Goal: Task Accomplishment & Management: Manage account settings

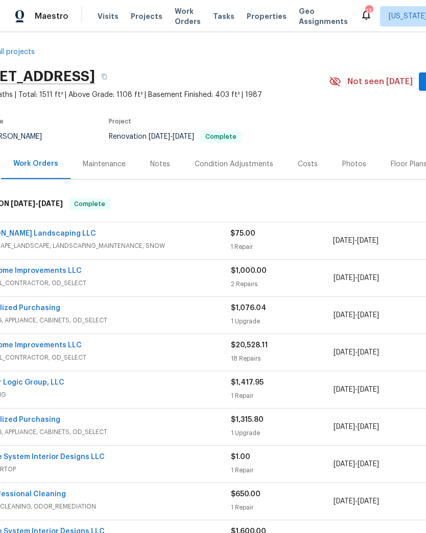
scroll to position [-2, 42]
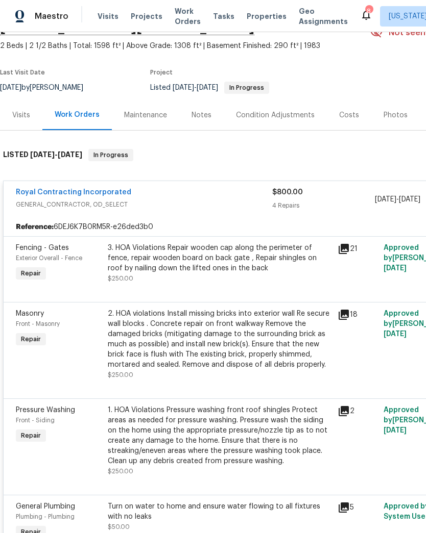
scroll to position [55, 0]
click at [100, 192] on link "Royal Contracting Incorporated" at bounding box center [73, 192] width 115 height 7
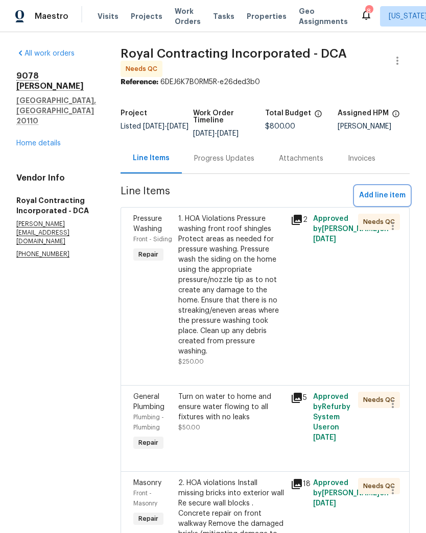
click at [388, 202] on span "Add line item" at bounding box center [382, 195] width 46 height 13
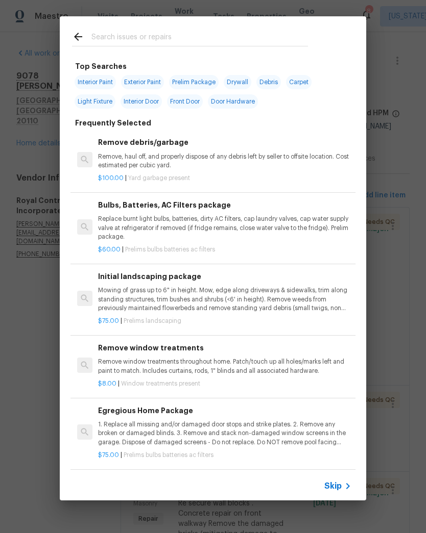
click at [227, 35] on input "text" at bounding box center [199, 38] width 216 height 15
type input "Storm door"
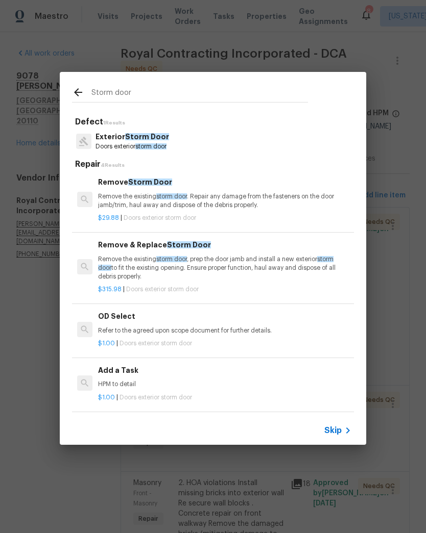
scroll to position [2, 0]
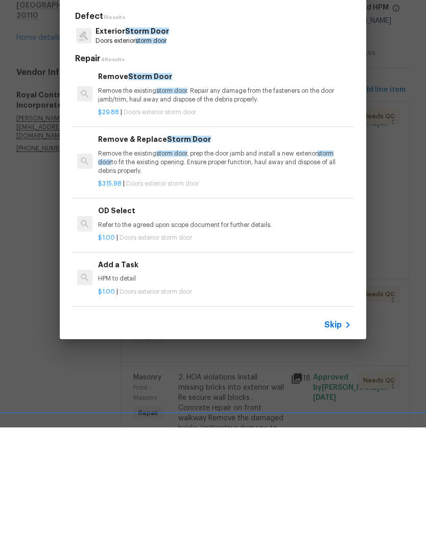
click at [236, 281] on div "$315.98 | Doors exterior storm door" at bounding box center [224, 287] width 253 height 13
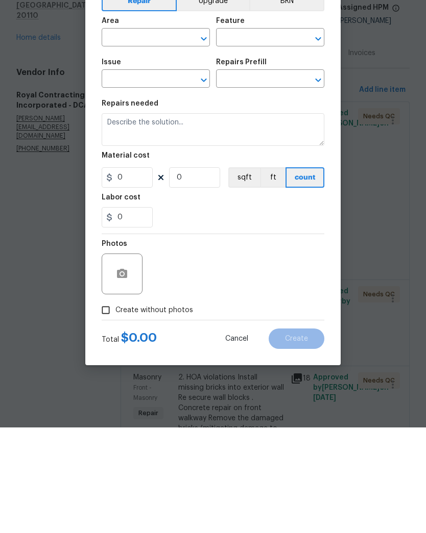
type input "Interior Door"
type input "Exterior Storm Door"
type input "Remove & Replace Storm Door $315.98"
type textarea "Remove the existing storm door, prep the door jamb and install a new exterior s…"
type input "315.98"
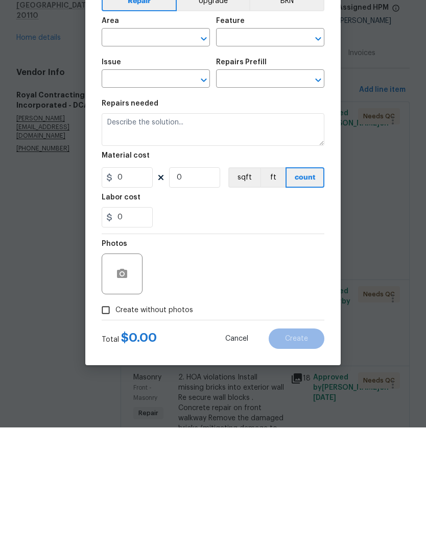
type input "1"
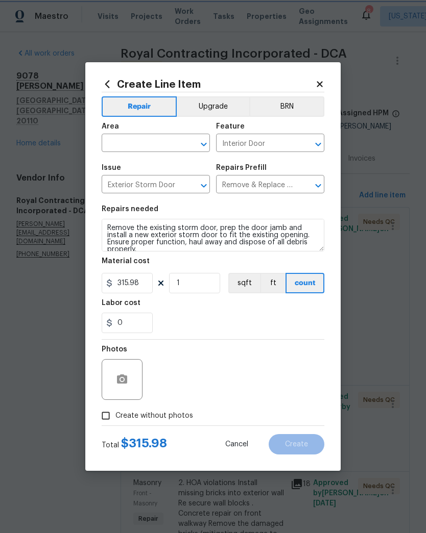
click at [200, 143] on icon "Open" at bounding box center [204, 144] width 12 height 12
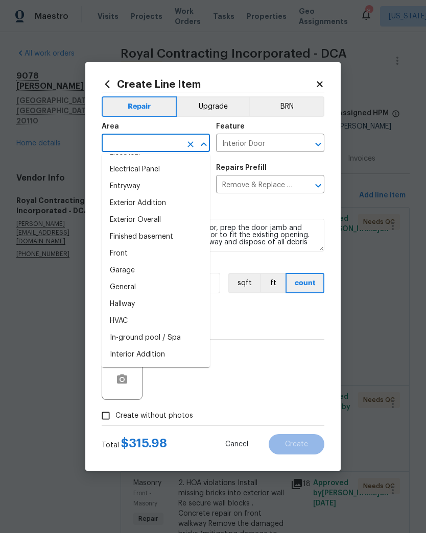
scroll to position [214, 0]
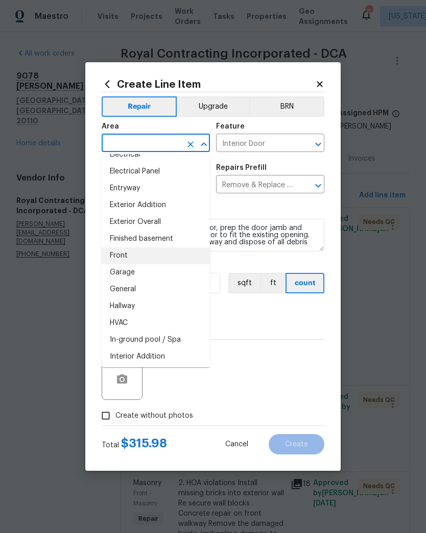
click at [165, 250] on li "Front" at bounding box center [156, 256] width 108 height 17
type input "Front"
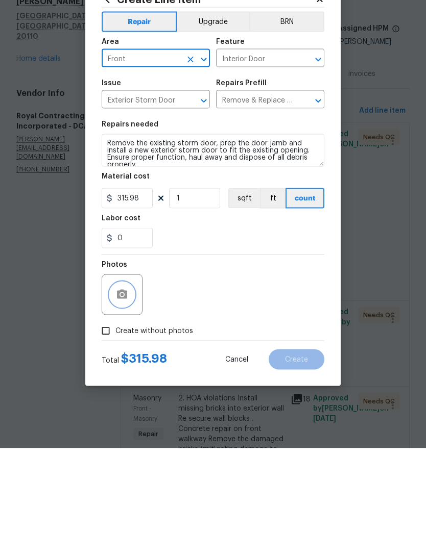
click at [128, 374] on icon "button" at bounding box center [122, 380] width 12 height 12
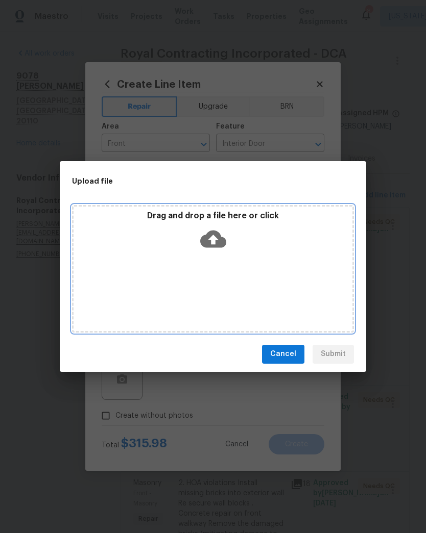
click at [215, 231] on icon at bounding box center [213, 238] width 26 height 17
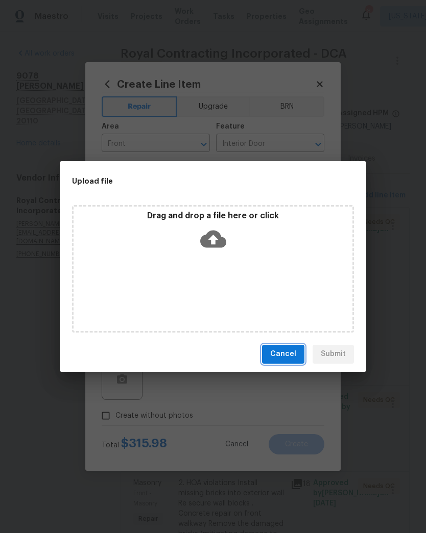
click at [286, 357] on span "Cancel" at bounding box center [283, 354] width 26 height 13
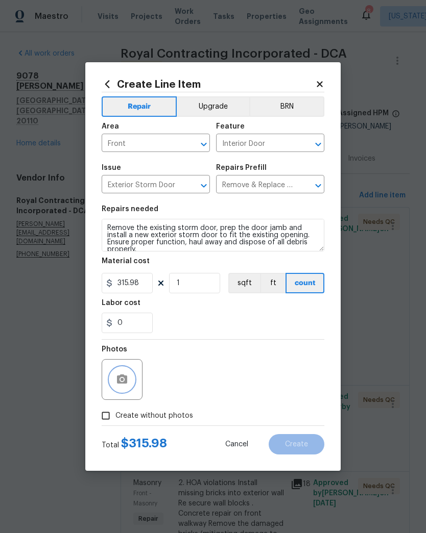
click at [130, 381] on button "button" at bounding box center [122, 380] width 25 height 25
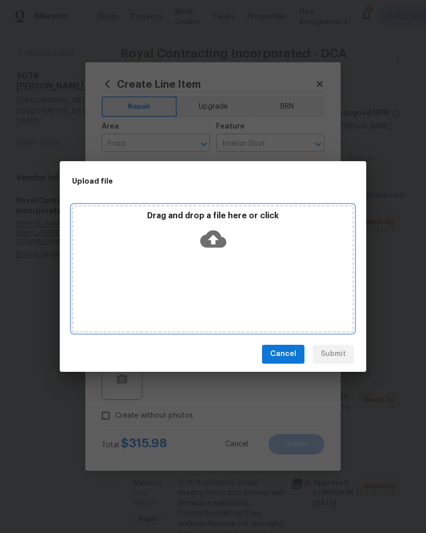
click at [219, 240] on icon at bounding box center [213, 238] width 26 height 17
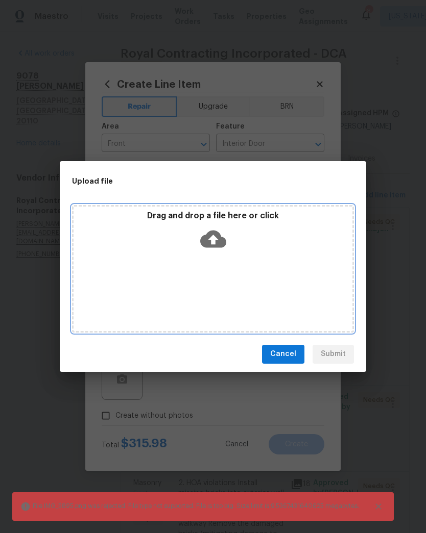
click at [213, 236] on icon at bounding box center [213, 239] width 26 height 26
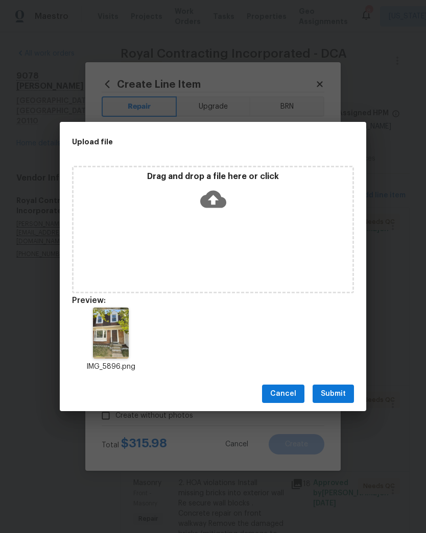
click at [335, 390] on span "Submit" at bounding box center [333, 394] width 25 height 13
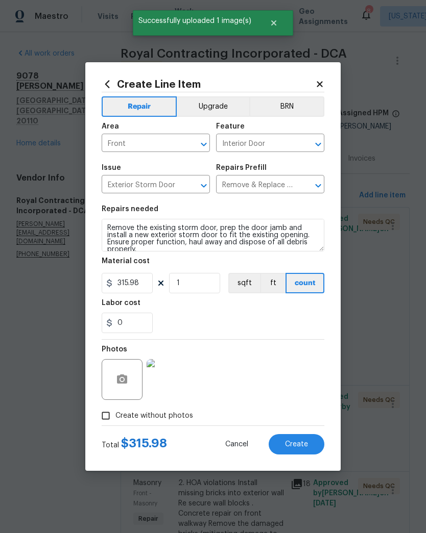
click at [310, 445] on button "Create" at bounding box center [296, 444] width 56 height 20
type input "0"
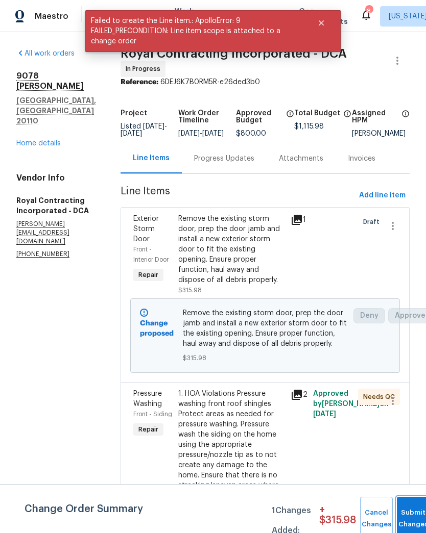
click at [409, 511] on button "Submit Changes" at bounding box center [413, 519] width 33 height 44
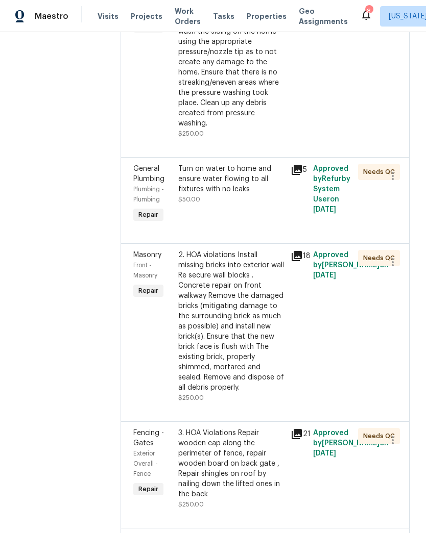
scroll to position [226, 0]
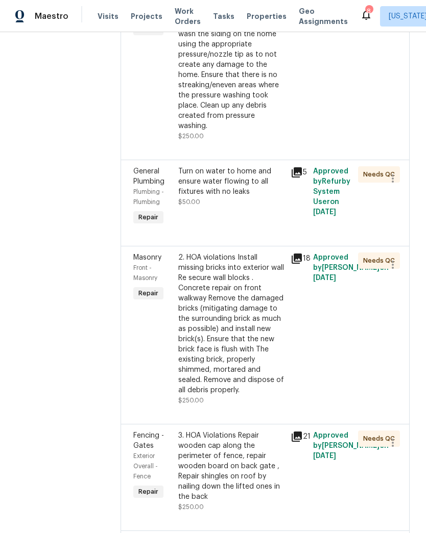
click at [302, 263] on icon at bounding box center [296, 259] width 10 height 10
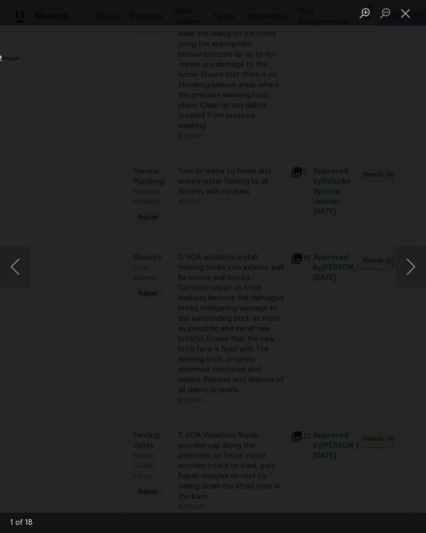
click at [400, 274] on button "Next image" at bounding box center [410, 267] width 31 height 41
click at [402, 273] on button "Next image" at bounding box center [410, 267] width 31 height 41
click at [402, 266] on button "Next image" at bounding box center [410, 267] width 31 height 41
click at [400, 265] on button "Next image" at bounding box center [410, 267] width 31 height 41
click at [407, 270] on button "Next image" at bounding box center [410, 267] width 31 height 41
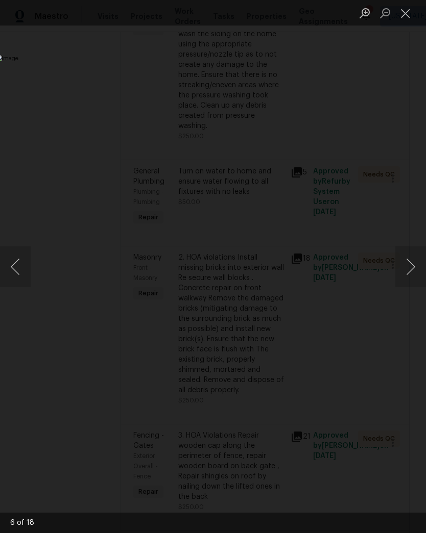
click at [409, 267] on button "Next image" at bounding box center [410, 267] width 31 height 41
click at [407, 265] on button "Next image" at bounding box center [410, 267] width 31 height 41
click at [408, 258] on button "Next image" at bounding box center [410, 267] width 31 height 41
click at [407, 258] on button "Next image" at bounding box center [410, 267] width 31 height 41
click at [402, 12] on button "Close lightbox" at bounding box center [405, 13] width 20 height 18
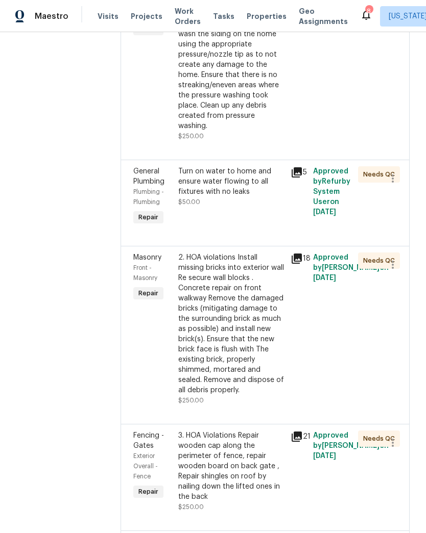
click at [299, 176] on icon at bounding box center [296, 172] width 10 height 10
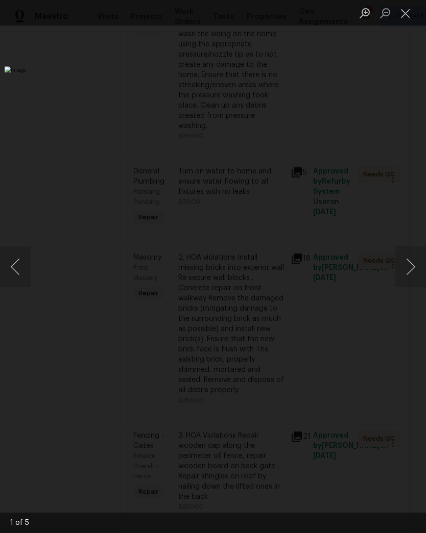
click at [404, 264] on button "Next image" at bounding box center [410, 267] width 31 height 41
click at [411, 261] on button "Next image" at bounding box center [410, 267] width 31 height 41
click at [410, 265] on button "Next image" at bounding box center [410, 267] width 31 height 41
click at [409, 265] on button "Next image" at bounding box center [410, 267] width 31 height 41
click at [409, 266] on button "Next image" at bounding box center [410, 267] width 31 height 41
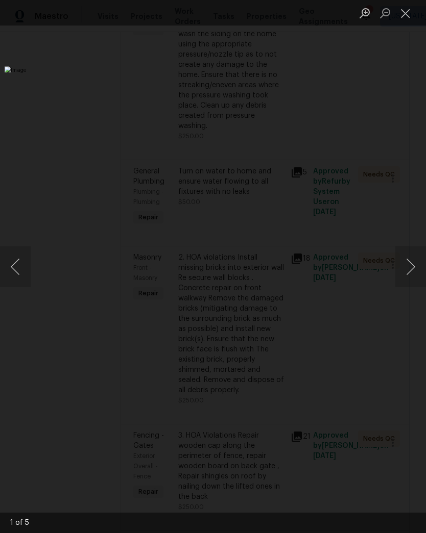
click at [405, 11] on button "Close lightbox" at bounding box center [405, 13] width 20 height 18
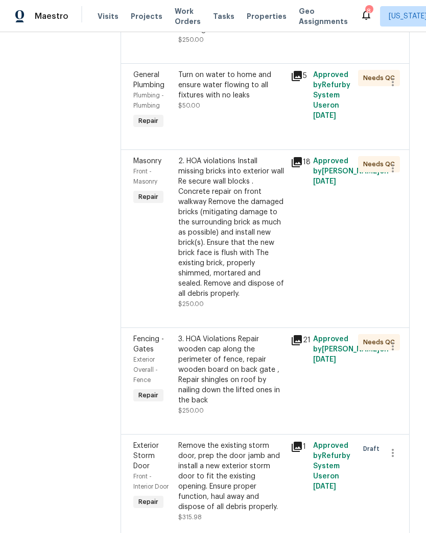
scroll to position [331, 0]
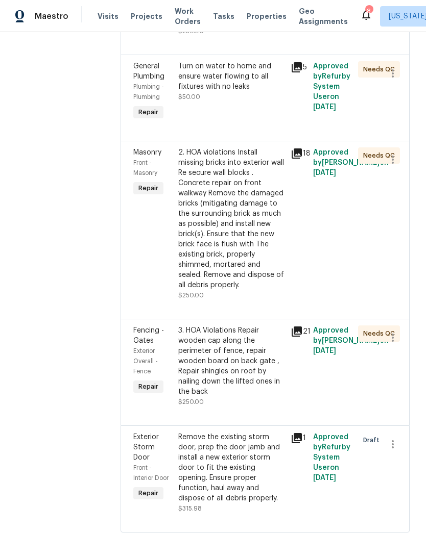
click at [302, 337] on icon at bounding box center [296, 332] width 10 height 10
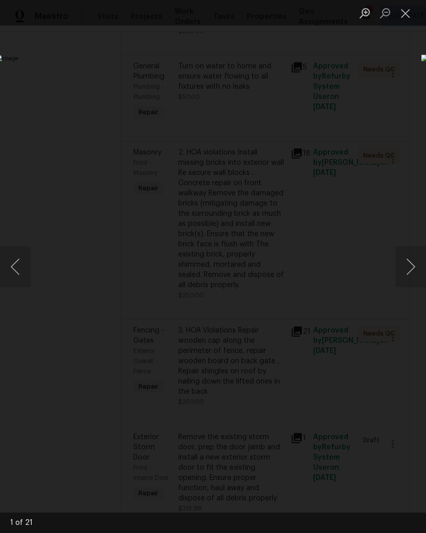
click at [408, 263] on button "Next image" at bounding box center [410, 267] width 31 height 41
click at [408, 262] on button "Next image" at bounding box center [410, 267] width 31 height 41
click at [406, 261] on button "Next image" at bounding box center [410, 267] width 31 height 41
click at [409, 263] on button "Next image" at bounding box center [410, 267] width 31 height 41
click at [407, 261] on button "Next image" at bounding box center [410, 267] width 31 height 41
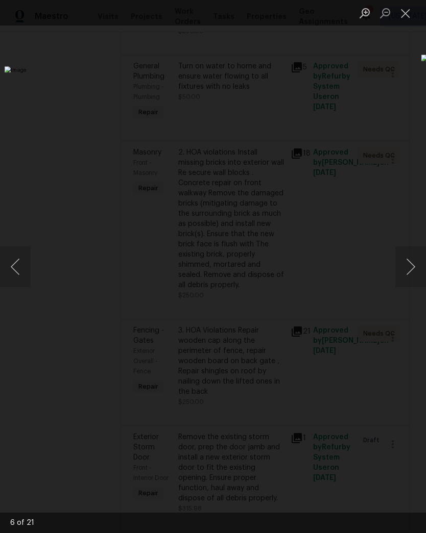
click at [407, 263] on button "Next image" at bounding box center [410, 267] width 31 height 41
click at [409, 263] on button "Next image" at bounding box center [410, 267] width 31 height 41
click at [407, 17] on button "Close lightbox" at bounding box center [405, 13] width 20 height 18
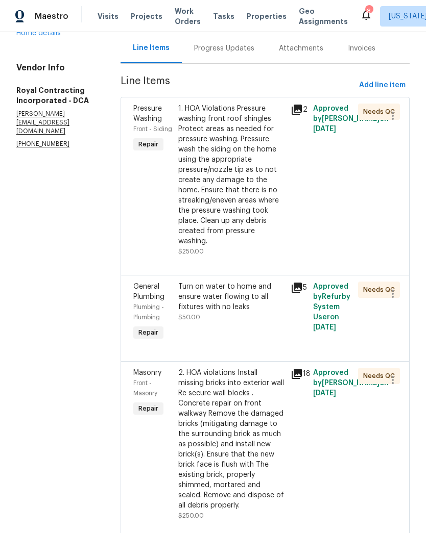
scroll to position [107, 0]
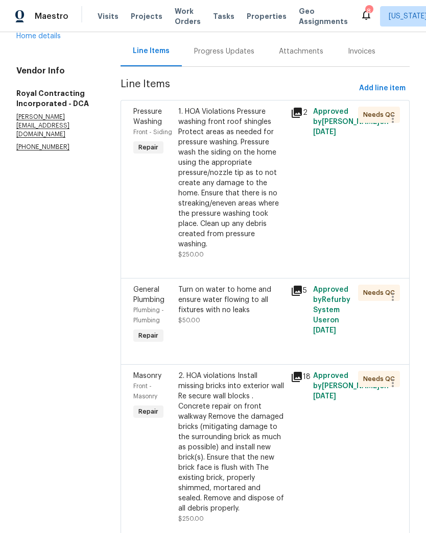
click at [301, 114] on icon at bounding box center [296, 113] width 10 height 10
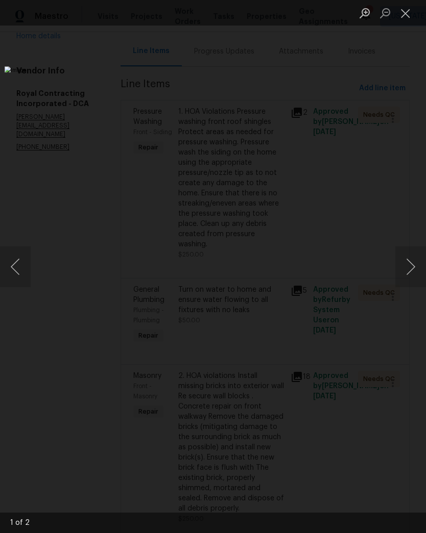
click at [408, 275] on button "Next image" at bounding box center [410, 267] width 31 height 41
click at [410, 271] on button "Next image" at bounding box center [410, 267] width 31 height 41
click at [412, 269] on button "Next image" at bounding box center [410, 267] width 31 height 41
click at [407, 11] on button "Close lightbox" at bounding box center [405, 13] width 20 height 18
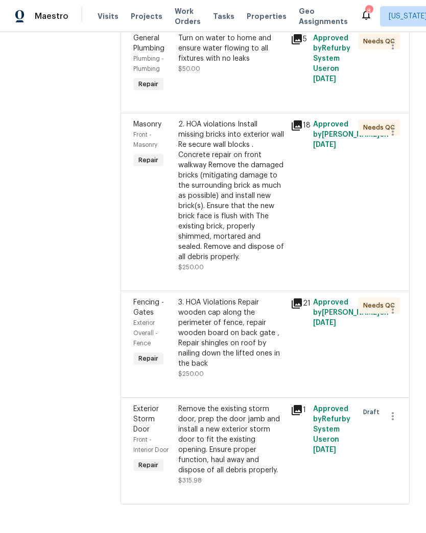
scroll to position [379, 0]
click at [263, 423] on div "Remove the existing storm door, prep the door jamb and install a new exterior s…" at bounding box center [231, 439] width 106 height 71
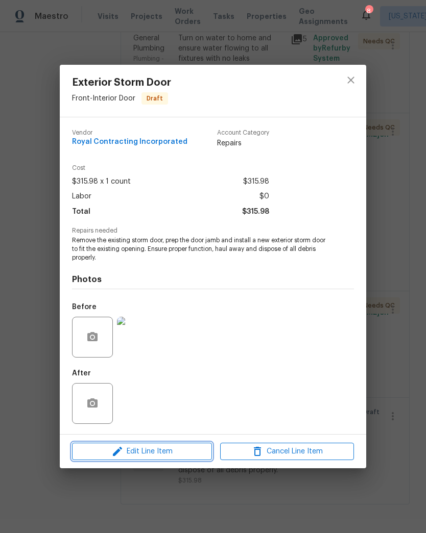
click at [193, 459] on button "Edit Line Item" at bounding box center [142, 452] width 140 height 18
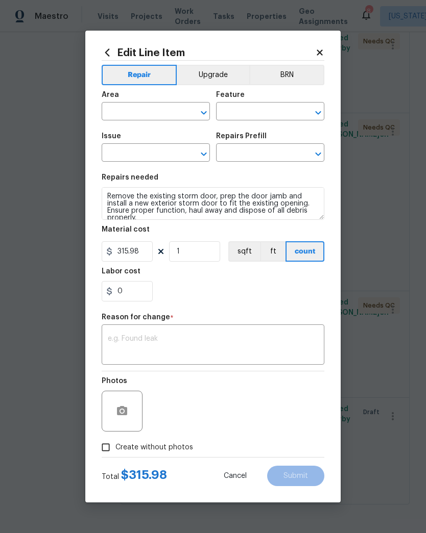
type input "Front"
type input "Interior Door"
type input "Exterior Storm Door"
type input "Remove & Replace Storm Door $315.98"
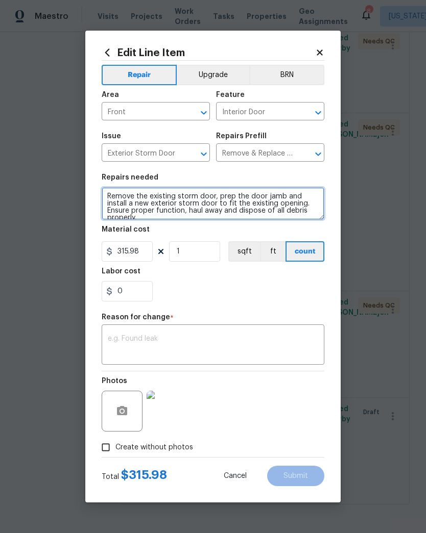
click at [106, 197] on textarea "Remove the existing storm door, prep the door jamb and install a new exterior s…" at bounding box center [213, 203] width 223 height 33
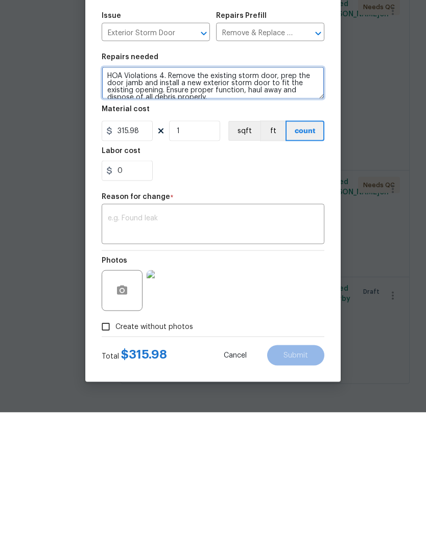
type textarea "HOA Violations 4. Remove the existing storm door, prep the door jamb and instal…"
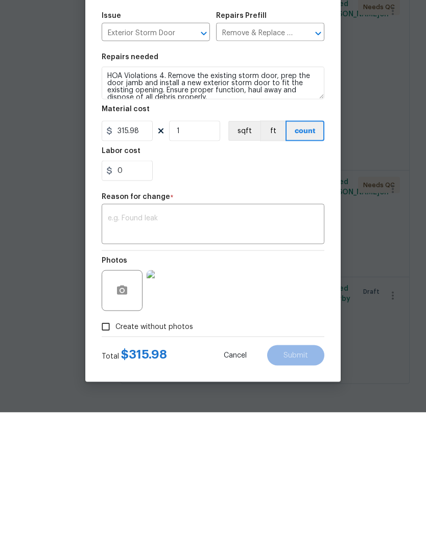
click at [253, 335] on textarea at bounding box center [213, 345] width 210 height 21
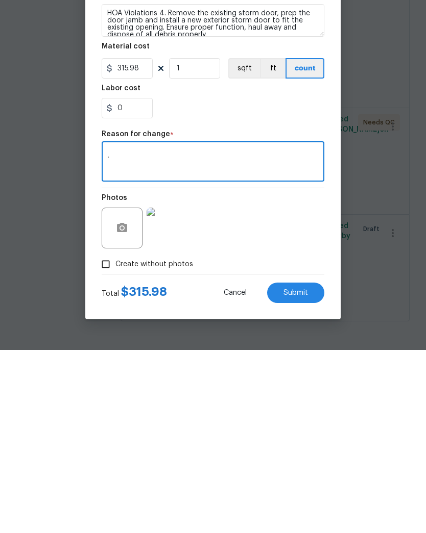
type textarea "."
click at [304, 473] on span "Submit" at bounding box center [295, 477] width 25 height 8
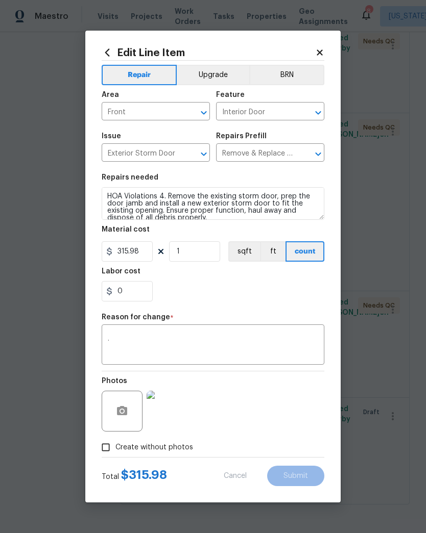
type textarea "Remove the existing storm door, prep the door jamb and install a new exterior s…"
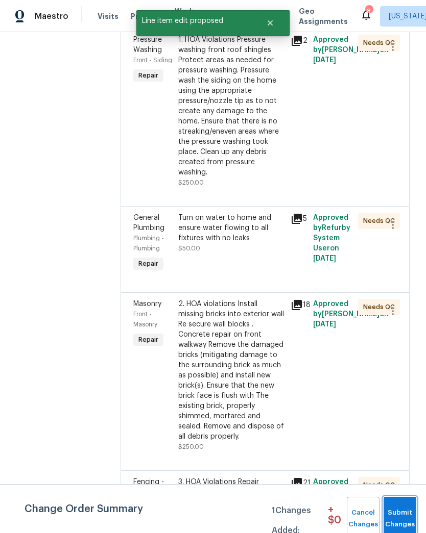
click at [400, 512] on span "Submit Changes" at bounding box center [399, 518] width 22 height 23
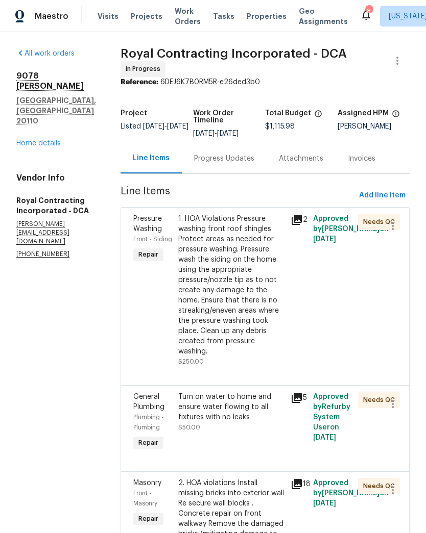
scroll to position [0, 0]
click at [59, 140] on link "Home details" at bounding box center [38, 143] width 44 height 7
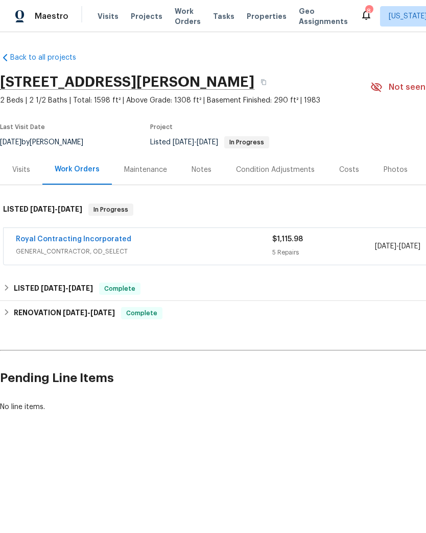
click at [106, 242] on link "Royal Contracting Incorporated" at bounding box center [73, 239] width 115 height 7
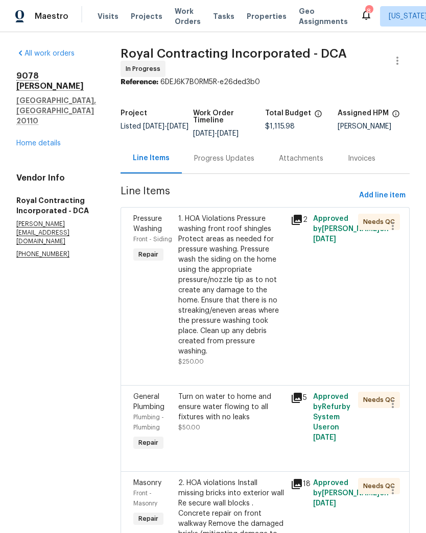
click at [244, 164] on div "Progress Updates" at bounding box center [224, 159] width 60 height 10
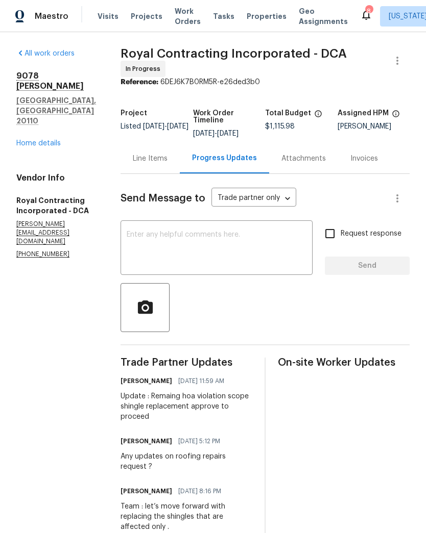
click at [249, 251] on textarea at bounding box center [217, 249] width 180 height 36
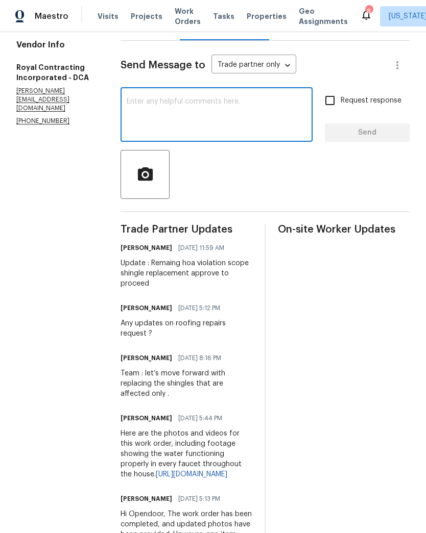
scroll to position [134, 0]
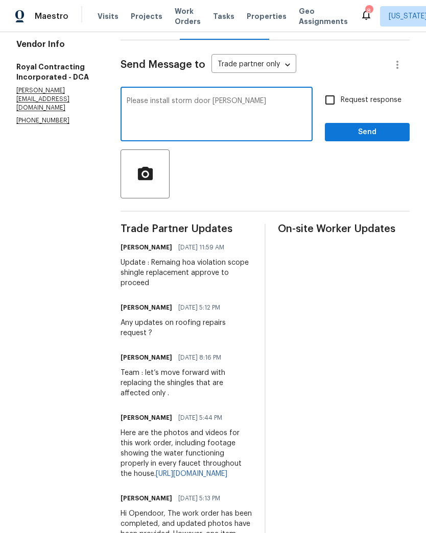
type textarea "Please install storm door [PERSON_NAME]"
click at [331, 105] on input "Request response" at bounding box center [329, 99] width 21 height 21
checkbox input "true"
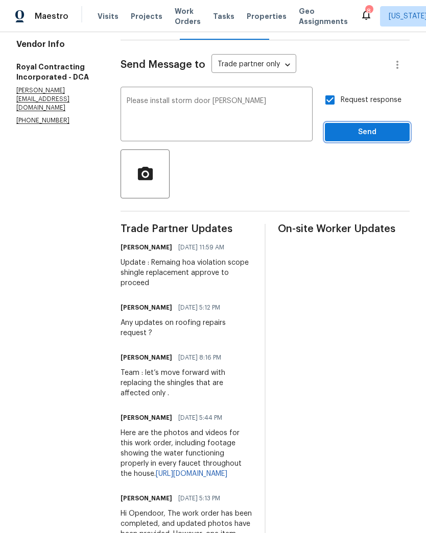
click at [355, 139] on span "Send" at bounding box center [367, 132] width 68 height 13
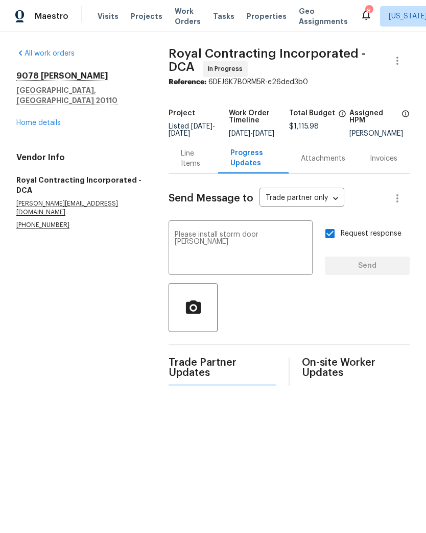
scroll to position [0, 0]
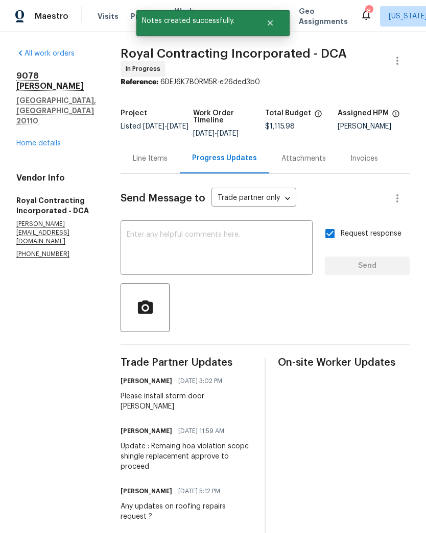
click at [38, 124] on div "All work orders [STREET_ADDRESS][PERSON_NAME] Home details Vendor Info Royal Co…" at bounding box center [56, 153] width 80 height 211
click at [46, 140] on link "Home details" at bounding box center [38, 143] width 44 height 7
